Goal: Task Accomplishment & Management: Manage account settings

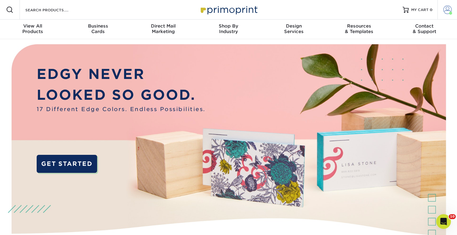
click at [446, 11] on span at bounding box center [448, 10] width 9 height 9
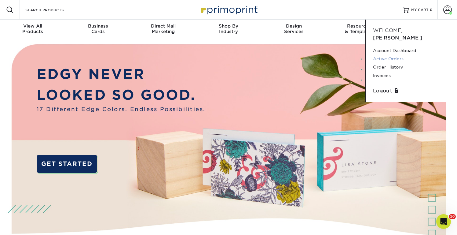
click at [393, 55] on link "Active Orders" at bounding box center [411, 59] width 77 height 8
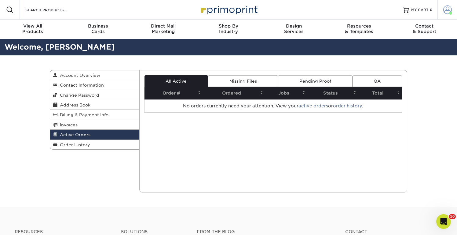
click at [448, 9] on span at bounding box center [448, 10] width 9 height 9
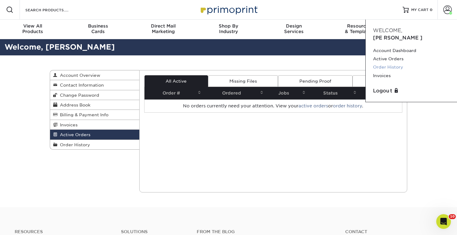
click at [390, 63] on link "Order History" at bounding box center [411, 67] width 77 height 8
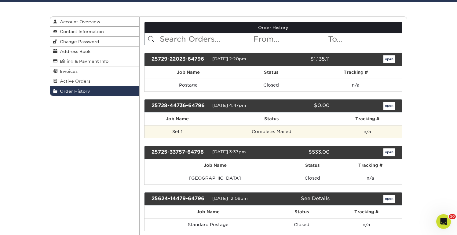
scroll to position [53, 0]
click at [279, 129] on td "Complete: Mailed" at bounding box center [272, 131] width 122 height 13
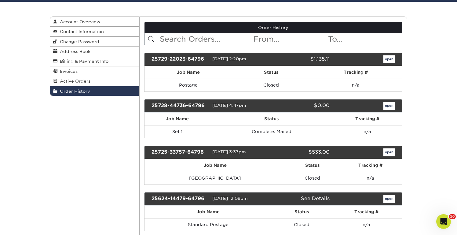
click at [392, 105] on link "open" at bounding box center [390, 106] width 12 height 8
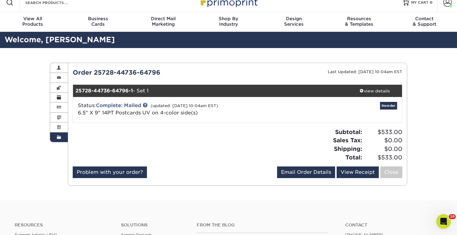
scroll to position [2, 0]
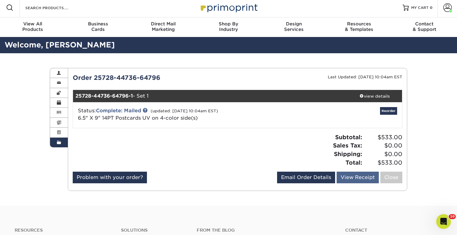
click at [359, 176] on link "View Receipt" at bounding box center [358, 177] width 42 height 12
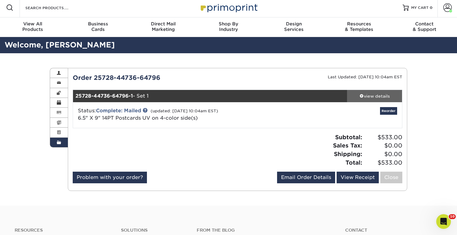
click at [363, 97] on span at bounding box center [362, 96] width 4 height 4
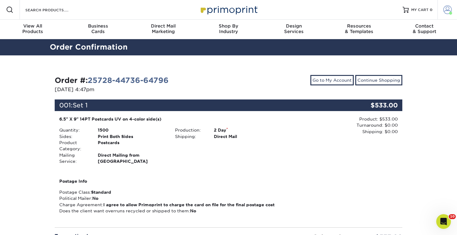
click at [451, 7] on span at bounding box center [448, 10] width 9 height 9
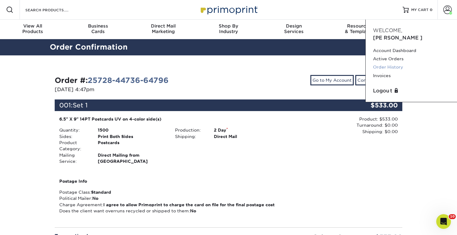
click at [391, 63] on link "Order History" at bounding box center [411, 67] width 77 height 8
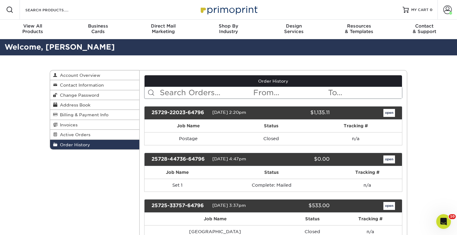
click at [385, 110] on link "open" at bounding box center [390, 113] width 12 height 8
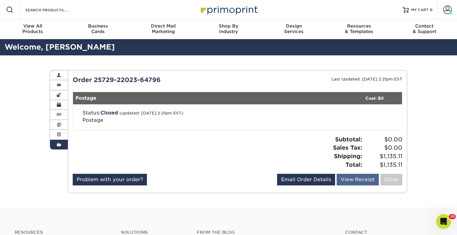
click at [346, 179] on link "View Receipt" at bounding box center [358, 180] width 42 height 12
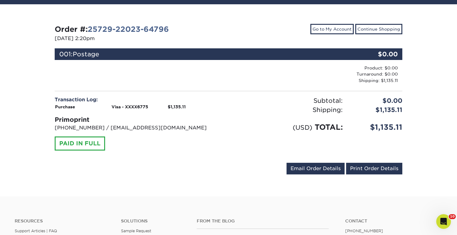
scroll to position [29, 0]
